Goal: Task Accomplishment & Management: Manage account settings

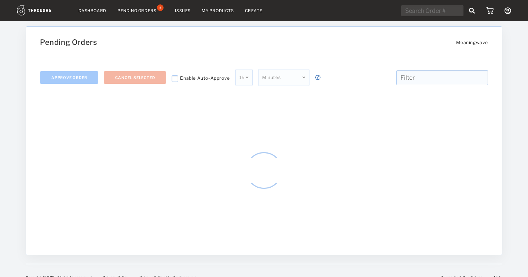
click at [95, 8] on nav "Dashboard Pending Orders 5 Issues My Products Create My Account Create New Bran…" at bounding box center [264, 10] width 495 height 11
click at [98, 11] on link "Dashboard" at bounding box center [93, 10] width 28 height 5
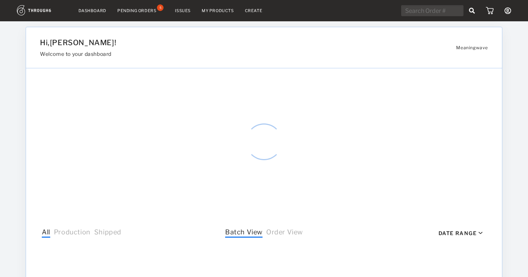
select select "8"
select select "2025"
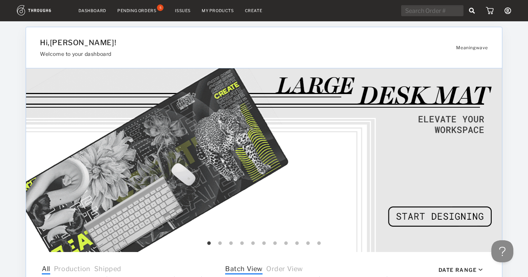
click at [89, 12] on link "Dashboard" at bounding box center [93, 10] width 28 height 5
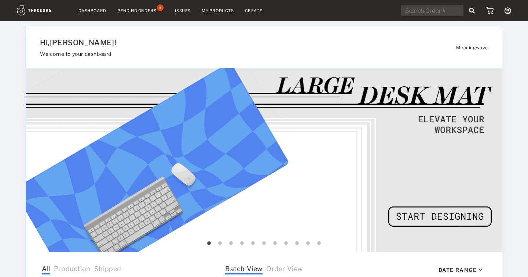
select select "8"
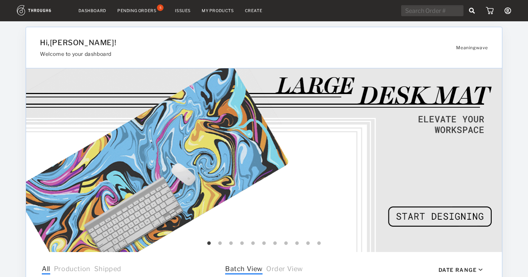
select select "2025"
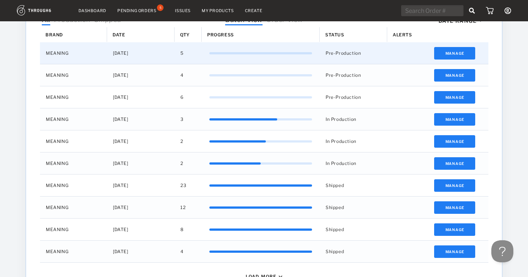
scroll to position [250, 0]
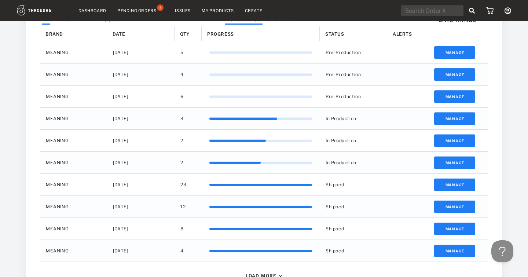
click at [136, 9] on div "Pending Orders" at bounding box center [136, 10] width 39 height 5
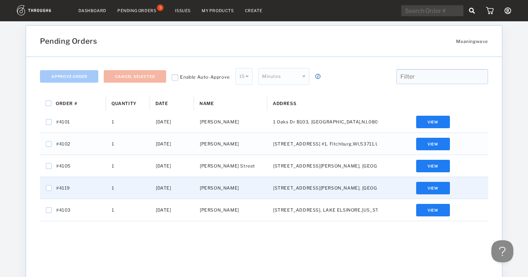
scroll to position [2, 0]
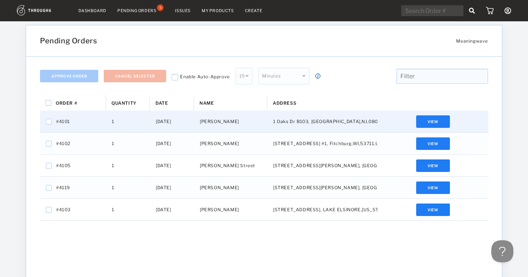
click at [58, 123] on span "#4101" at bounding box center [63, 122] width 14 height 10
checkbox input "false"
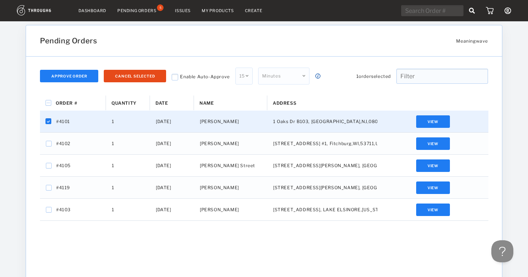
click at [59, 120] on span "#4101" at bounding box center [63, 122] width 14 height 10
checkbox input "false"
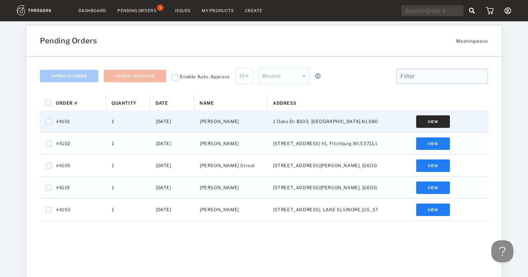
click at [432, 119] on button "View" at bounding box center [434, 121] width 34 height 12
